Goal: Navigation & Orientation: Find specific page/section

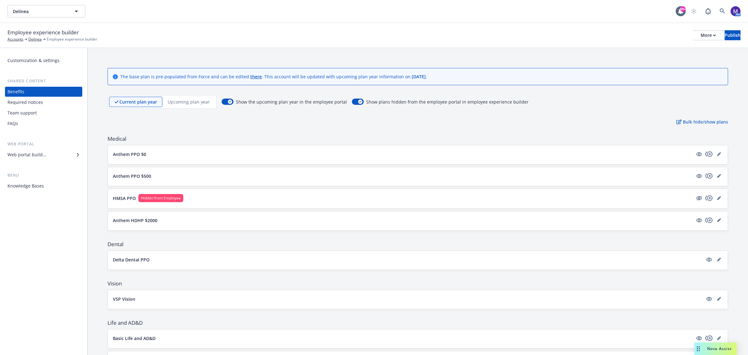
click at [34, 112] on div "Team support" at bounding box center [21, 113] width 29 height 10
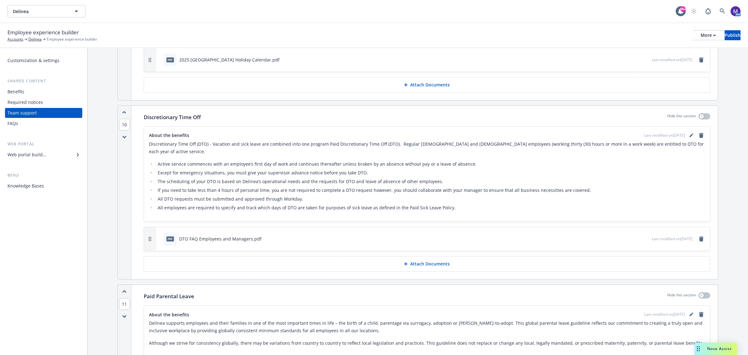
scroll to position [779, 0]
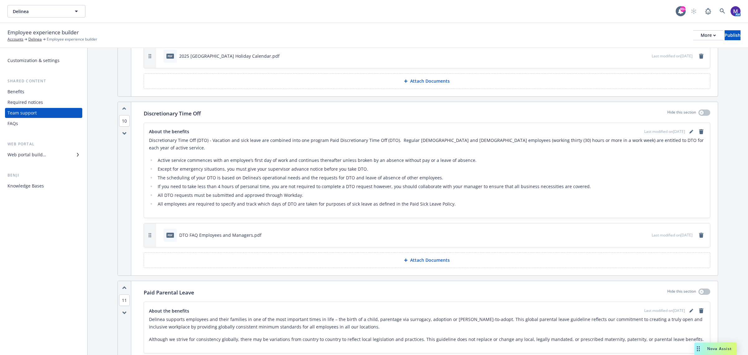
click at [30, 92] on div "Benefits" at bounding box center [43, 92] width 72 height 10
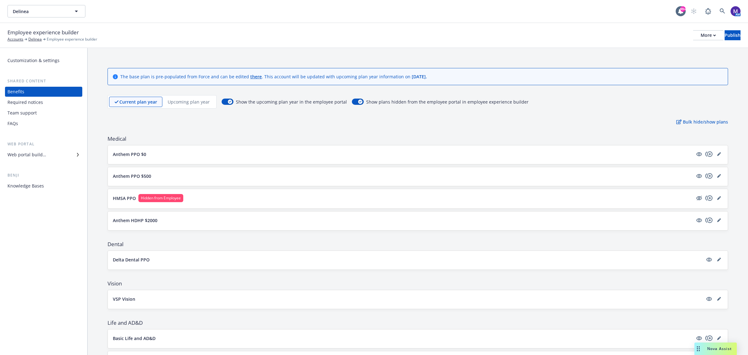
click at [22, 114] on div "Team support" at bounding box center [21, 113] width 29 height 10
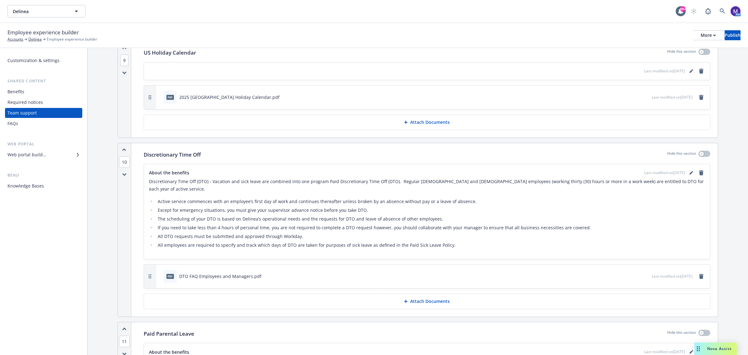
scroll to position [639, 0]
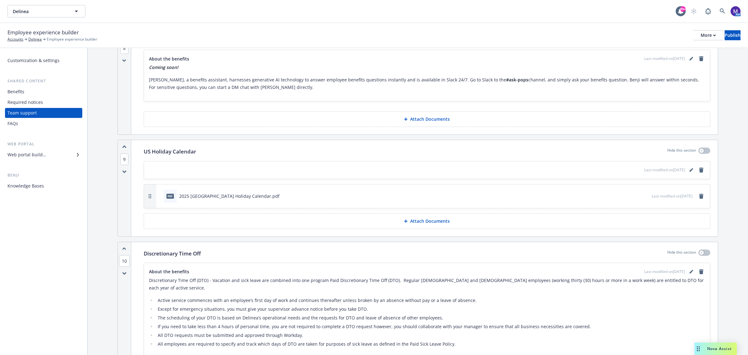
click at [45, 89] on div "Benefits" at bounding box center [43, 92] width 72 height 10
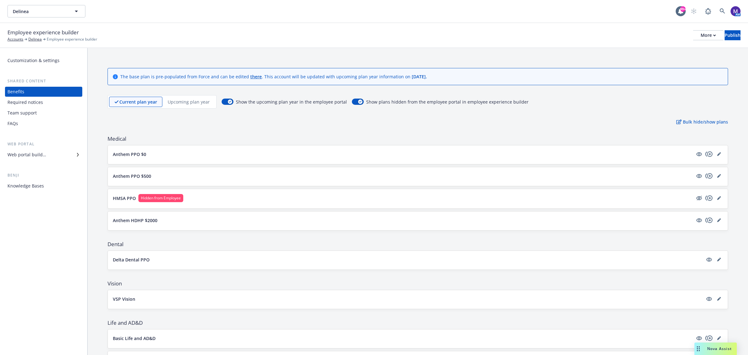
click at [42, 102] on div "Required notices" at bounding box center [43, 102] width 72 height 10
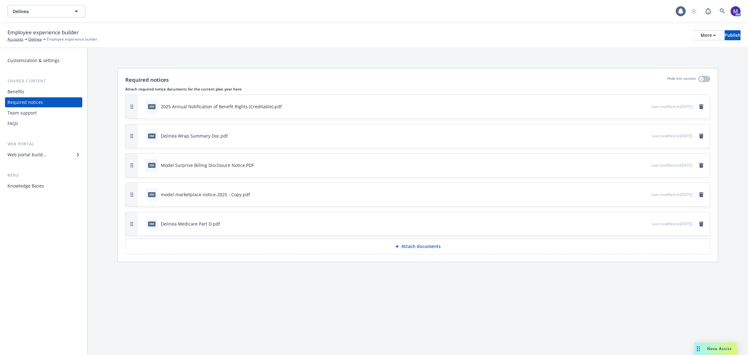
click at [35, 109] on div "Team support" at bounding box center [21, 113] width 29 height 10
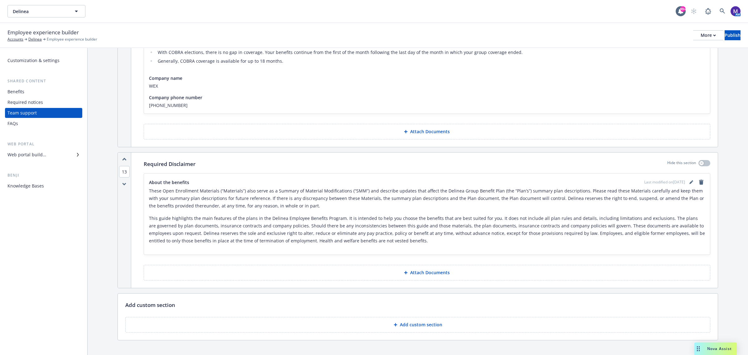
scroll to position [1263, 0]
